Goal: Task Accomplishment & Management: Use online tool/utility

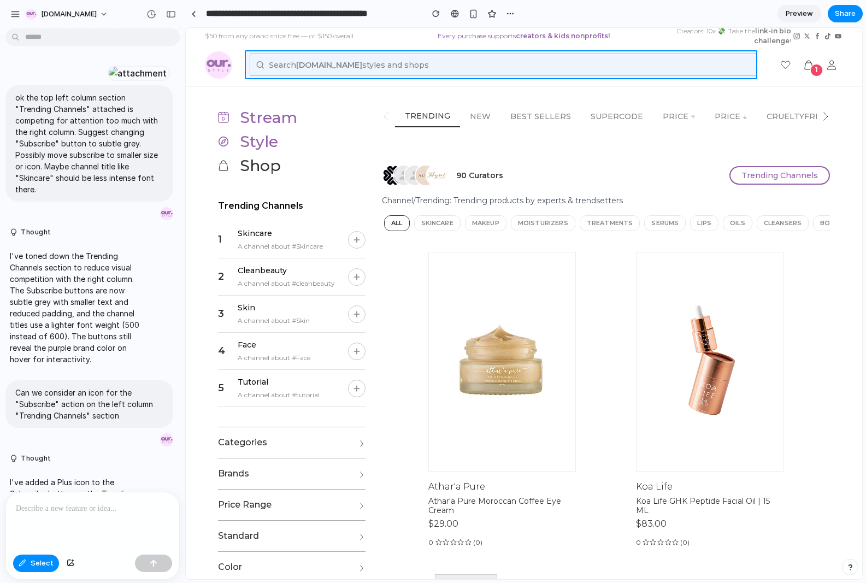
scroll to position [1201, 0]
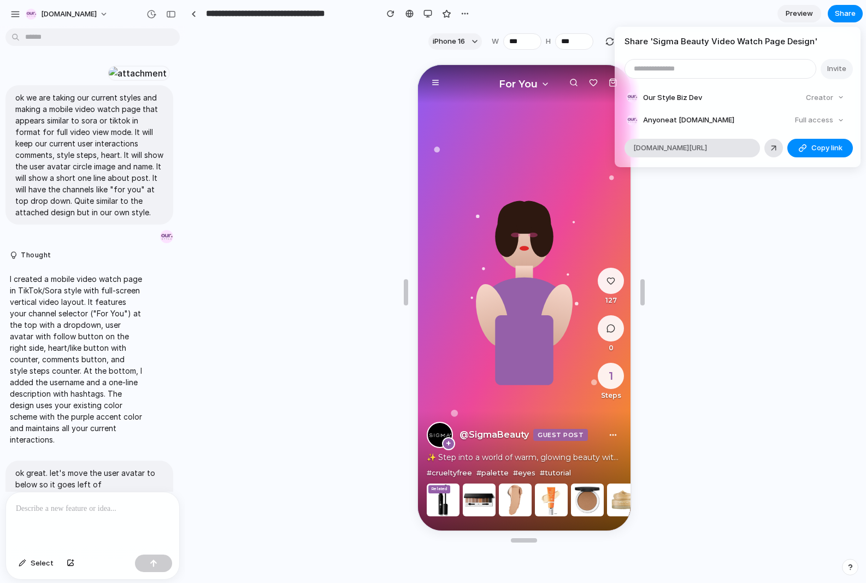
scroll to position [2799, 0]
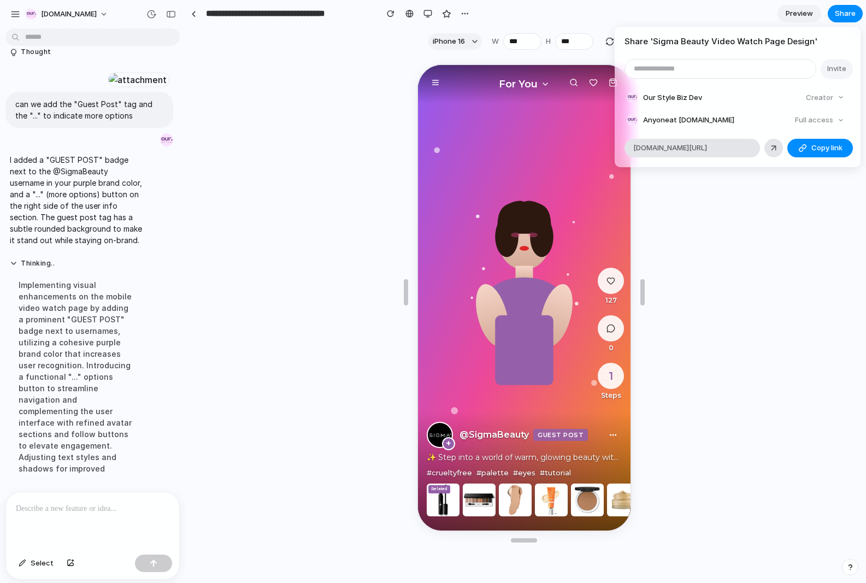
click at [266, 136] on div "Share ' Sigma Beauty Video Watch Page Design ' Invite Our Style Biz Dev Creator…" at bounding box center [433, 291] width 866 height 583
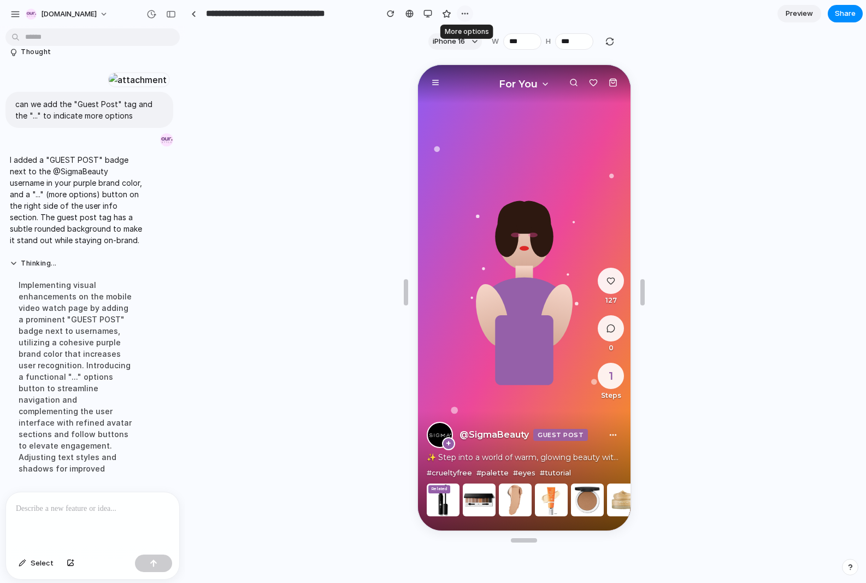
click at [467, 10] on div "button" at bounding box center [465, 13] width 9 height 9
click at [485, 36] on span "Duplicate" at bounding box center [493, 37] width 33 height 11
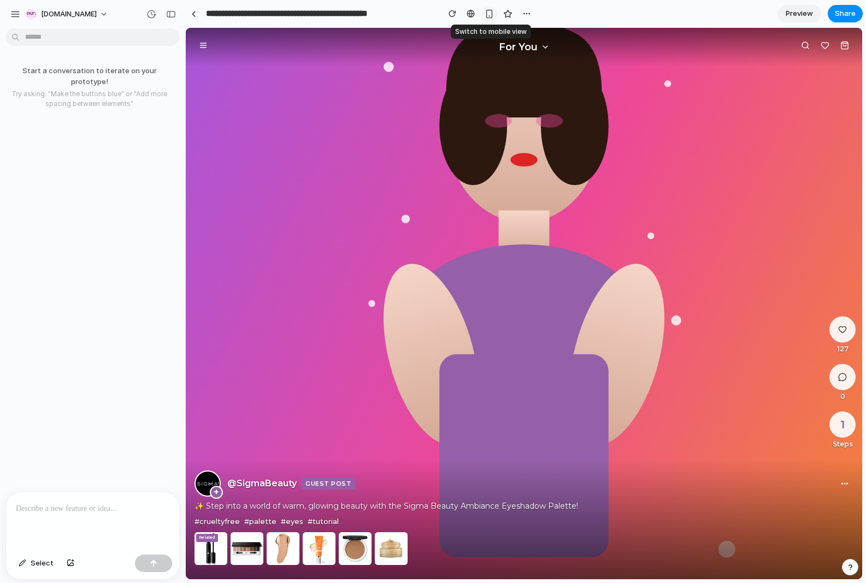
click at [485, 11] on div "button" at bounding box center [489, 13] width 9 height 9
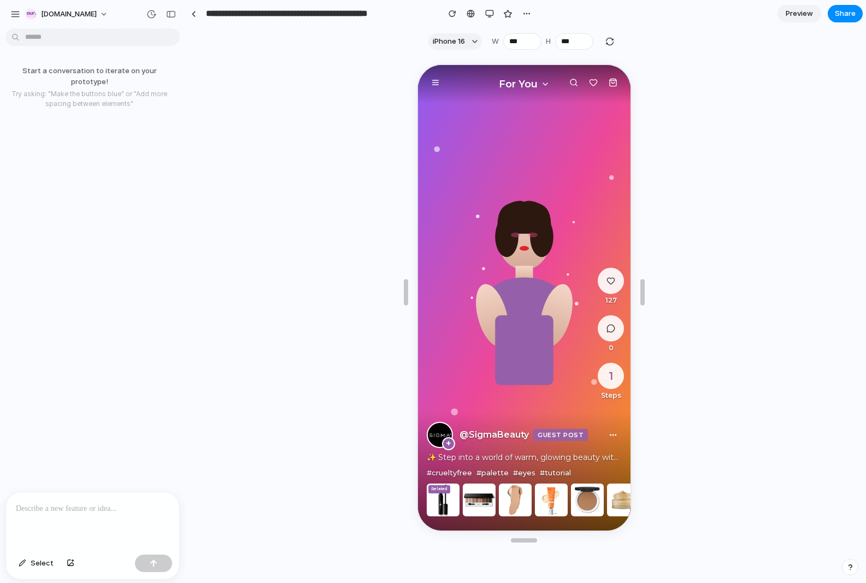
click at [51, 517] on div at bounding box center [92, 521] width 173 height 58
